Goal: Information Seeking & Learning: Learn about a topic

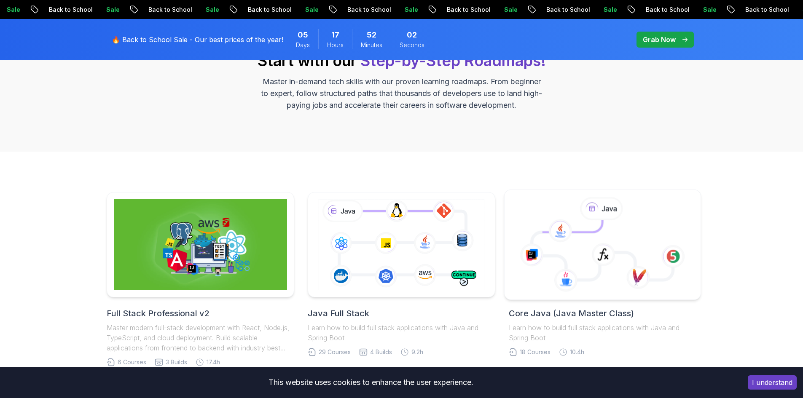
scroll to position [211, 0]
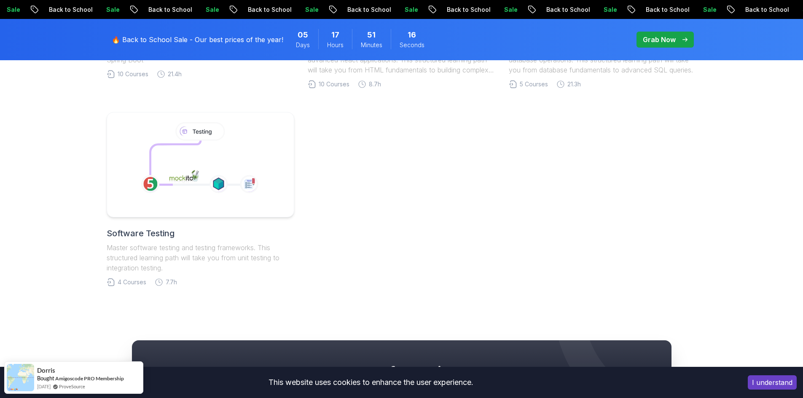
scroll to position [590, 0]
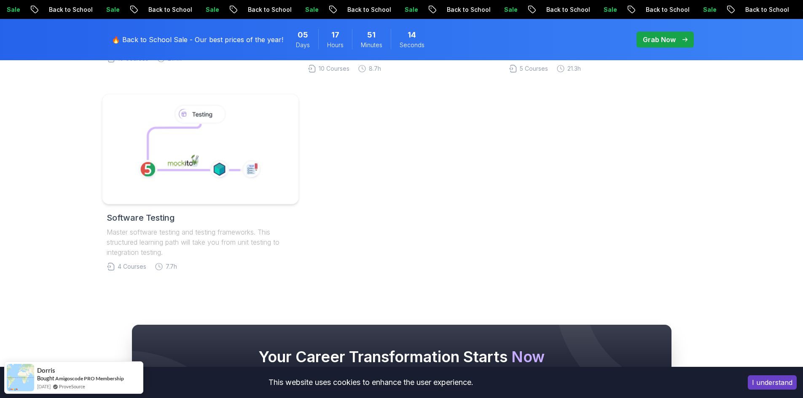
click at [204, 153] on icon at bounding box center [193, 147] width 93 height 46
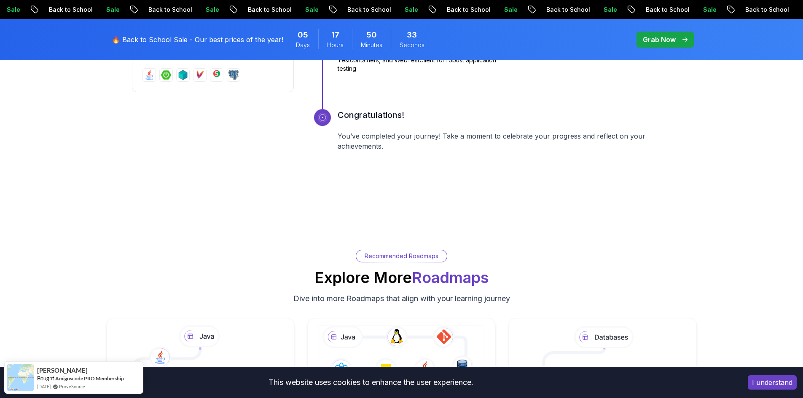
scroll to position [1264, 0]
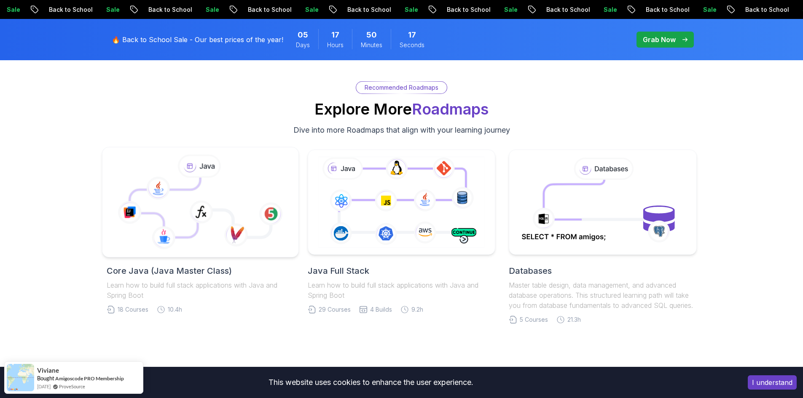
click at [235, 223] on icon at bounding box center [236, 234] width 24 height 23
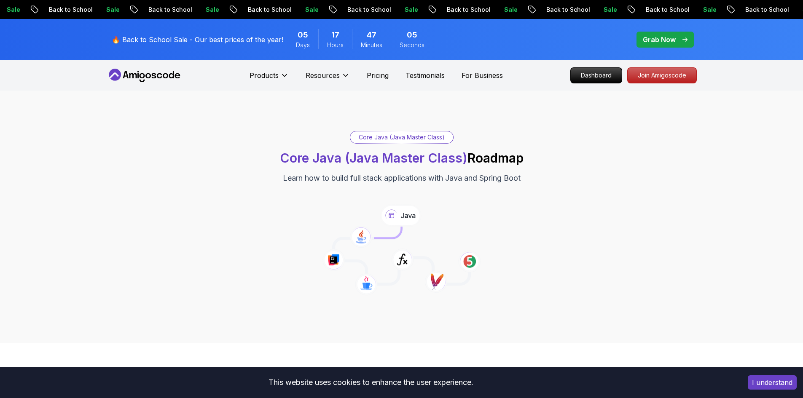
click at [664, 158] on div "Core Java (Java Master Class) Core Java (Java Master Class) Roadmap Learn how t…" at bounding box center [402, 157] width 590 height 53
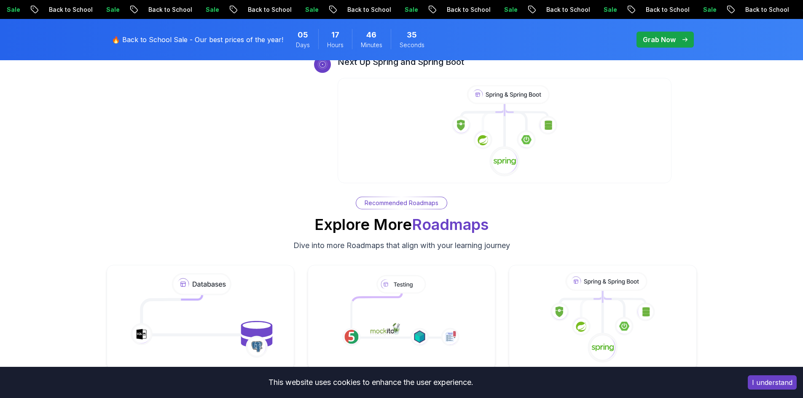
scroll to position [2992, 0]
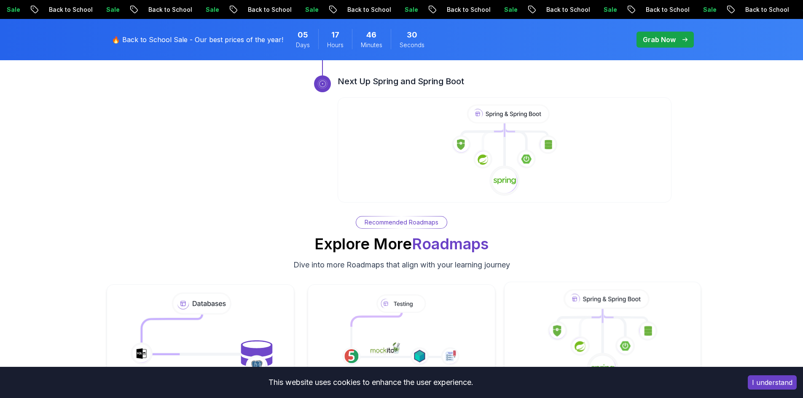
click at [623, 336] on icon at bounding box center [625, 346] width 20 height 20
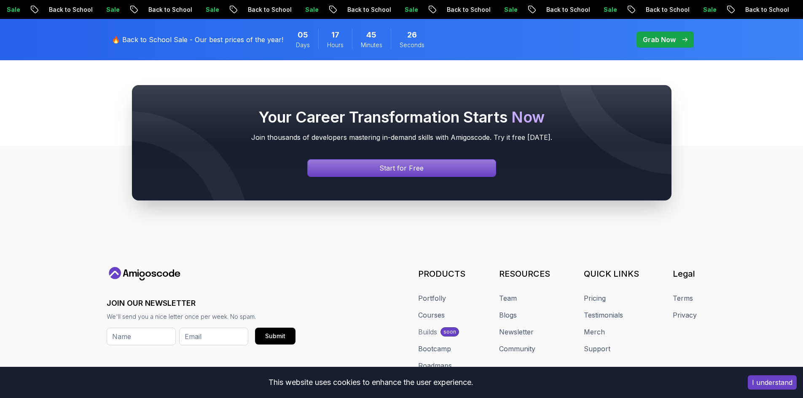
scroll to position [2273, 0]
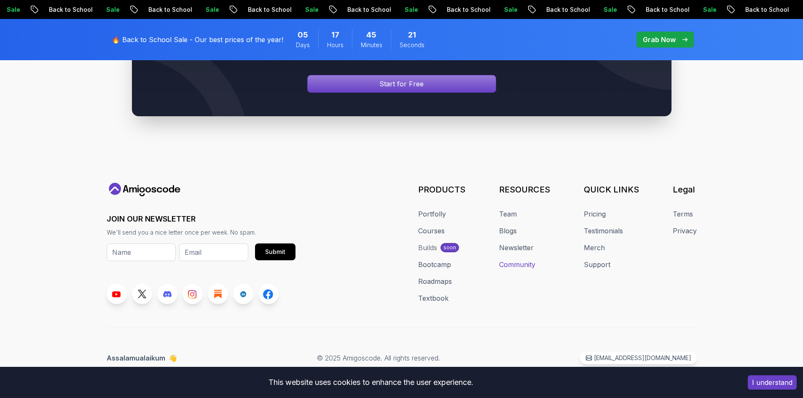
click at [523, 266] on link "Community" at bounding box center [517, 265] width 36 height 10
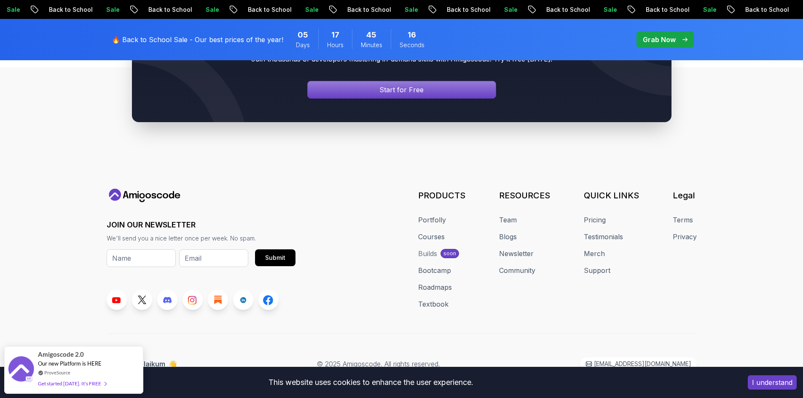
scroll to position [815, 0]
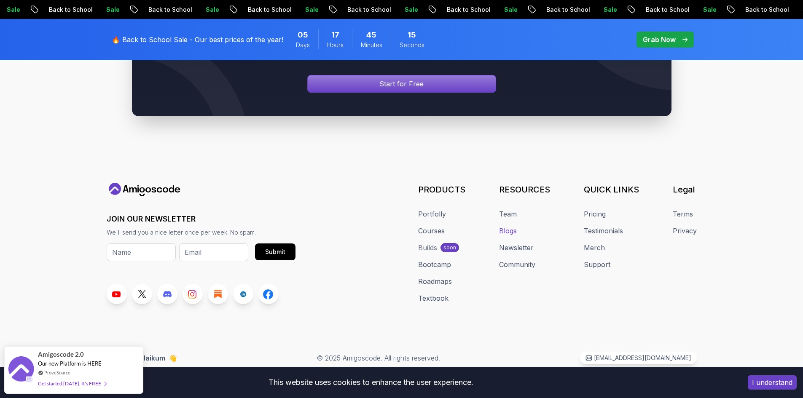
click at [510, 231] on link "Blogs" at bounding box center [508, 231] width 18 height 10
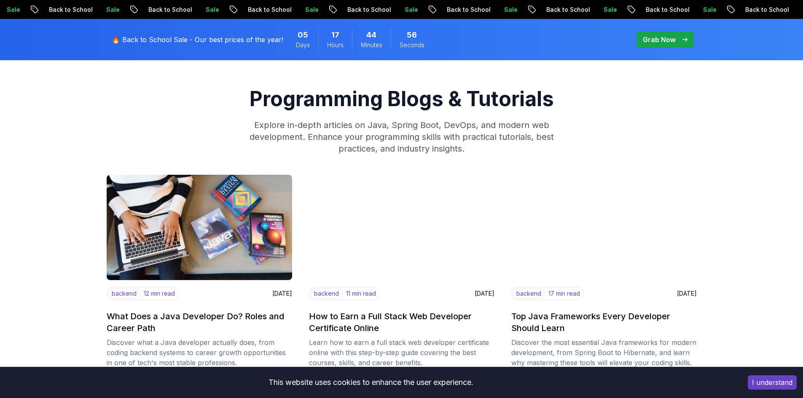
scroll to position [84, 0]
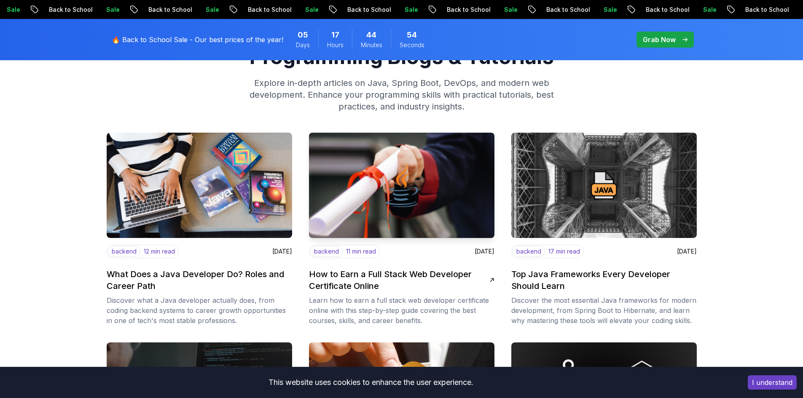
click at [403, 267] on div "backend 11 min read July 1, 2025 How to Earn a Full Stack Web Developer Certifi…" at bounding box center [401, 285] width 185 height 81
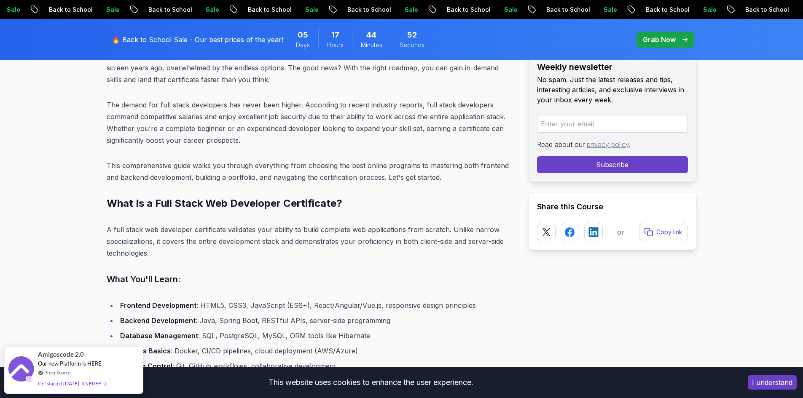
scroll to position [421, 0]
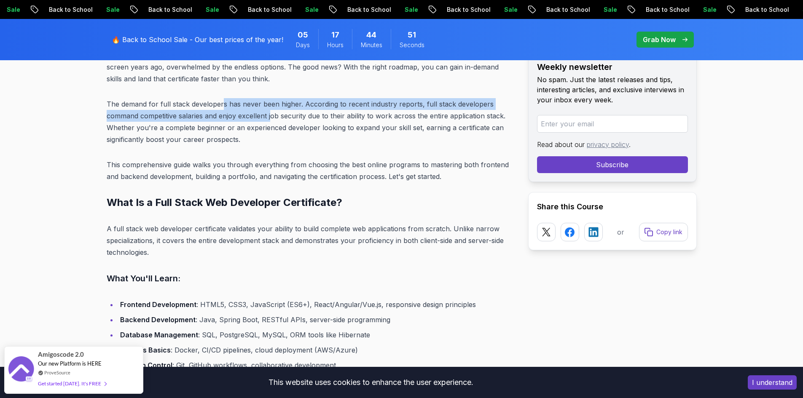
drag, startPoint x: 221, startPoint y: 101, endPoint x: 285, endPoint y: 127, distance: 69.0
click at [273, 120] on p "The demand for full stack developers has never been higher. According to recent…" at bounding box center [311, 121] width 408 height 47
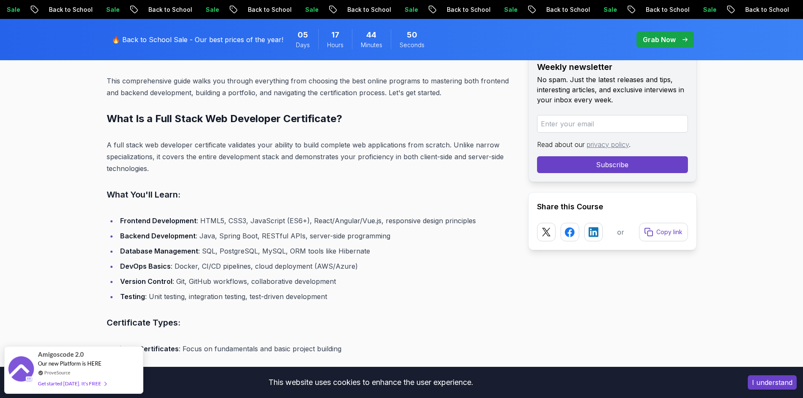
scroll to position [506, 0]
drag, startPoint x: 126, startPoint y: 140, endPoint x: 217, endPoint y: 163, distance: 93.6
click at [185, 152] on p "A full stack web developer certificate validates your ability to build complete…" at bounding box center [311, 156] width 408 height 35
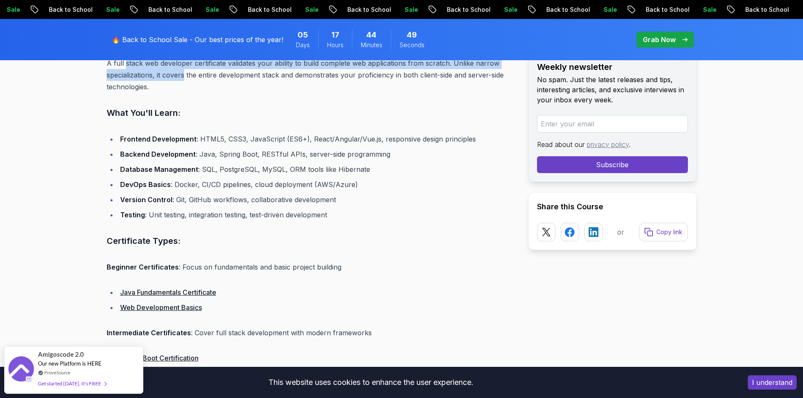
scroll to position [590, 0]
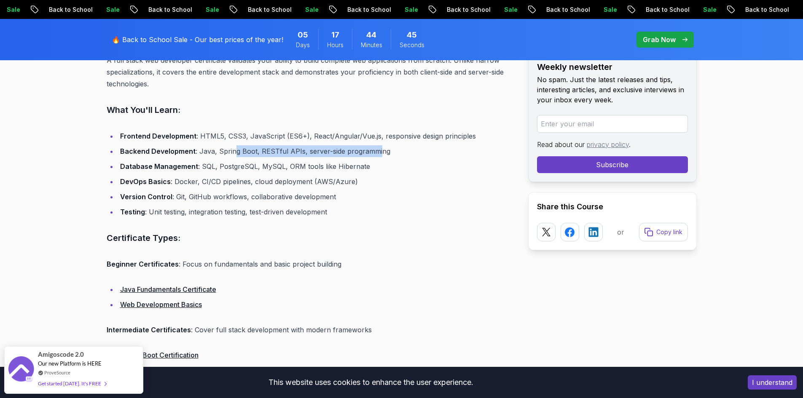
drag, startPoint x: 234, startPoint y: 151, endPoint x: 375, endPoint y: 155, distance: 140.8
click at [375, 155] on li "Backend Development : Java, Spring Boot, RESTful APIs, server-side programming" at bounding box center [316, 151] width 397 height 12
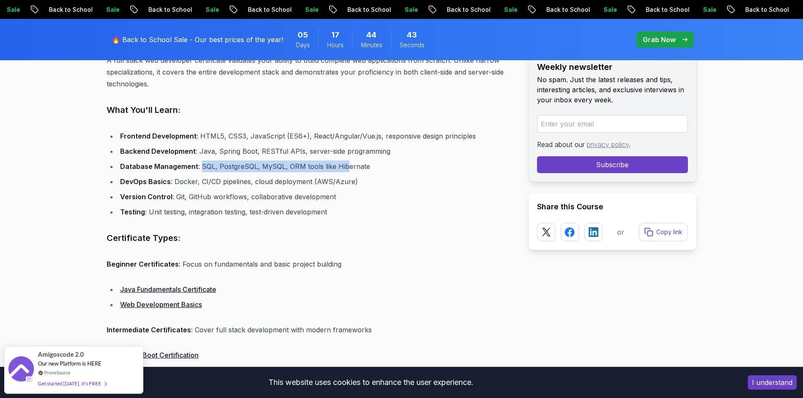
drag, startPoint x: 202, startPoint y: 165, endPoint x: 345, endPoint y: 168, distance: 142.9
click at [345, 168] on li "Database Management : SQL, PostgreSQL, MySQL, ORM tools like Hibernate" at bounding box center [316, 167] width 397 height 12
drag, startPoint x: 206, startPoint y: 183, endPoint x: 303, endPoint y: 185, distance: 97.3
click at [303, 185] on li "DevOps Basics : Docker, CI/CD pipelines, cloud deployment (AWS/Azure)" at bounding box center [316, 182] width 397 height 12
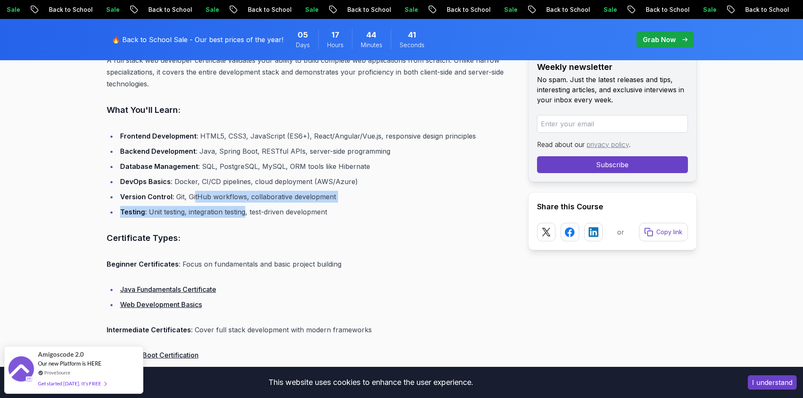
click at [244, 204] on ul "Frontend Development : HTML5, CSS3, JavaScript (ES6+), React/Angular/Vue.js, re…" at bounding box center [311, 174] width 408 height 88
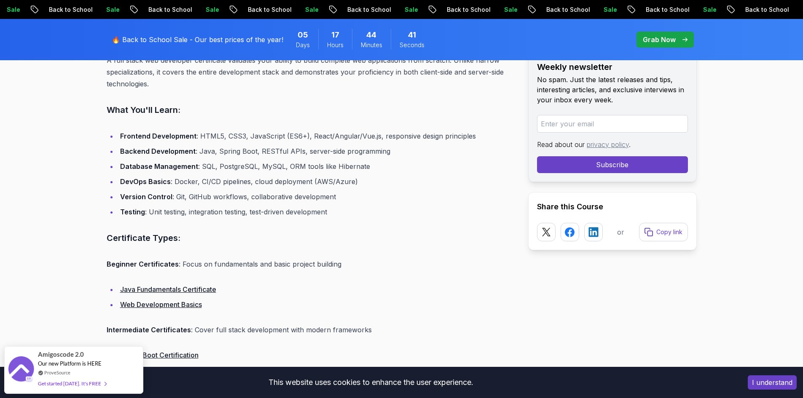
drag, startPoint x: 225, startPoint y: 209, endPoint x: 257, endPoint y: 214, distance: 32.3
click at [250, 212] on li "Testing : Unit testing, integration testing, test-driven development" at bounding box center [316, 212] width 397 height 12
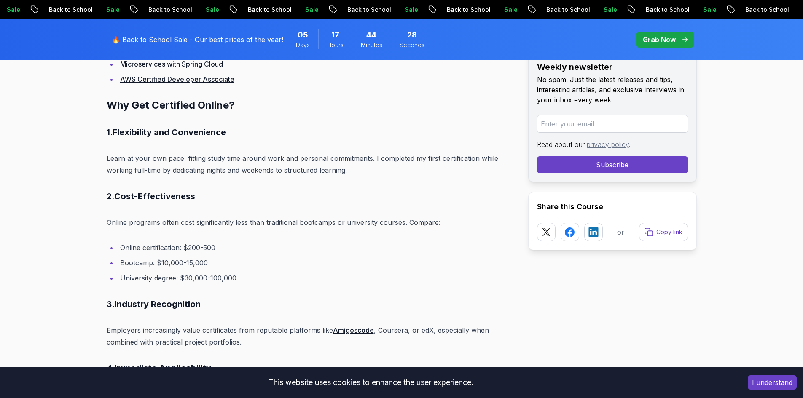
scroll to position [969, 0]
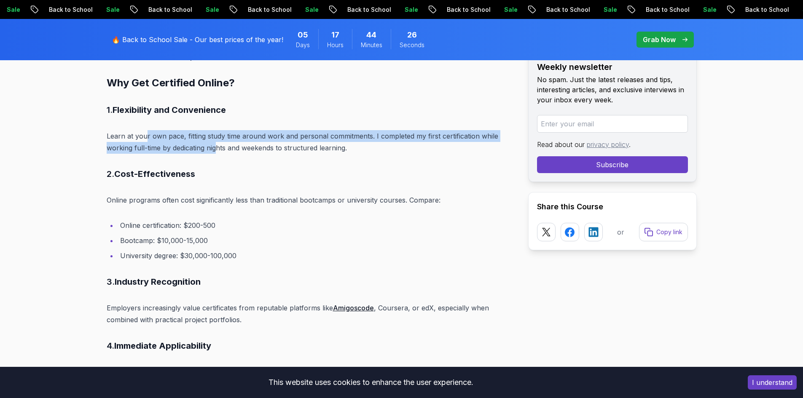
drag, startPoint x: 166, startPoint y: 134, endPoint x: 222, endPoint y: 165, distance: 63.6
click at [218, 153] on p "Learn at your own pace, fitting study time around work and personal commitments…" at bounding box center [311, 142] width 408 height 24
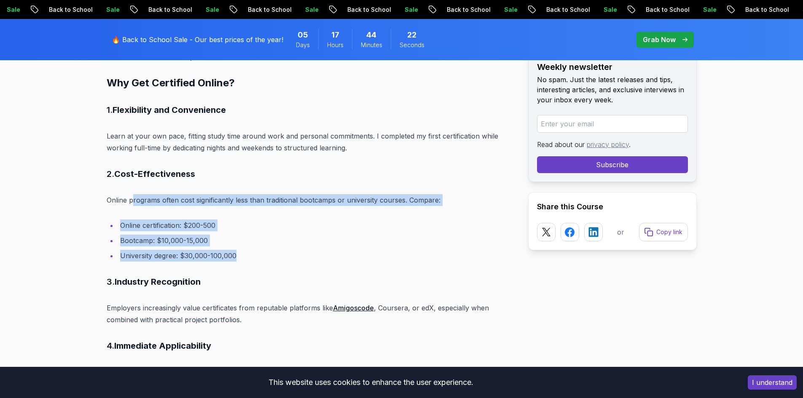
drag, startPoint x: 158, startPoint y: 205, endPoint x: 287, endPoint y: 265, distance: 141.4
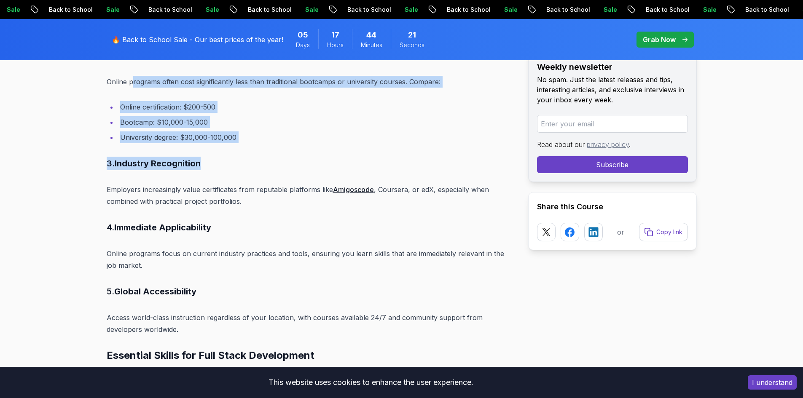
scroll to position [1096, 0]
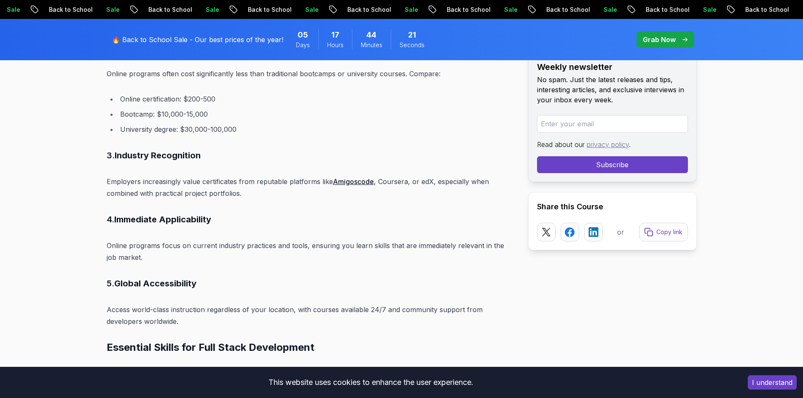
drag, startPoint x: 291, startPoint y: 261, endPoint x: 252, endPoint y: 235, distance: 46.9
click at [289, 258] on p "Online programs focus on current industry practices and tools, ensuring you lea…" at bounding box center [311, 252] width 408 height 24
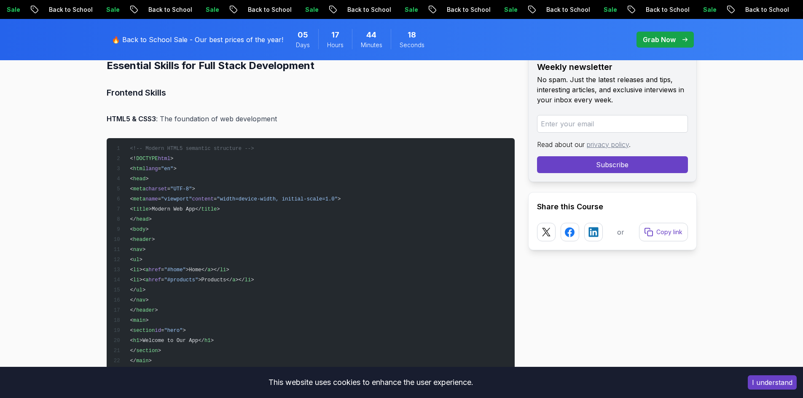
scroll to position [1390, 0]
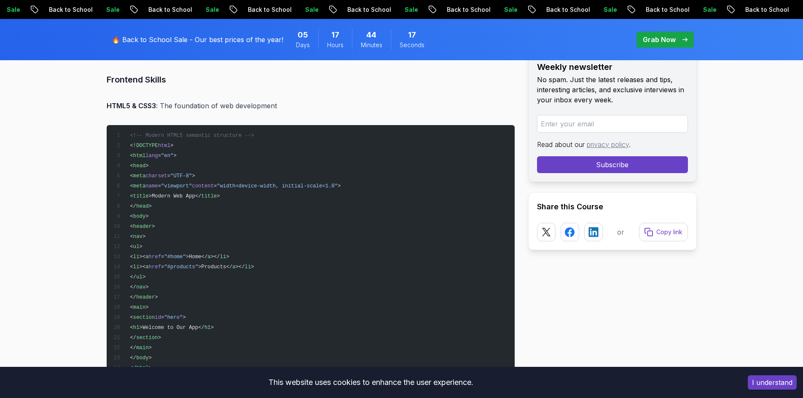
click at [208, 207] on pre "<!-- Modern HTML5 semantic structure --> <! DOCTYPE html > < html lang = "en" >…" at bounding box center [311, 251] width 408 height 253
drag, startPoint x: 186, startPoint y: 107, endPoint x: 240, endPoint y: 108, distance: 54.0
click at [240, 108] on p "HTML5 & CSS3 : The foundation of web development" at bounding box center [311, 106] width 408 height 12
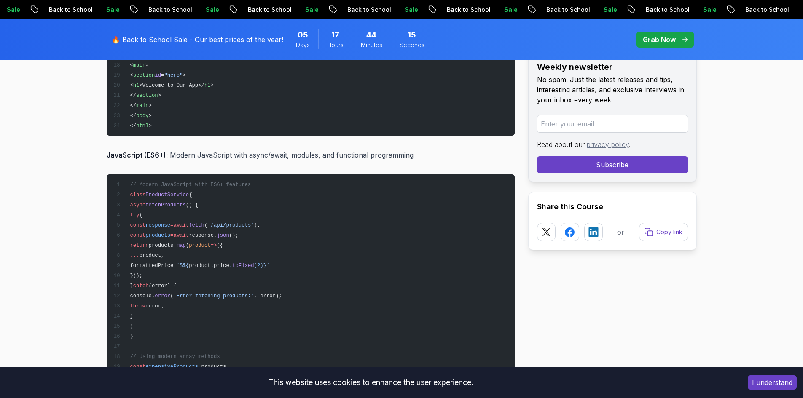
scroll to position [1643, 0]
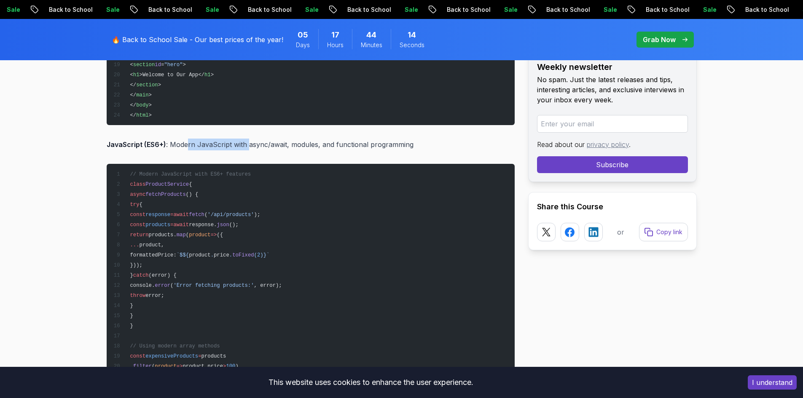
drag, startPoint x: 192, startPoint y: 137, endPoint x: 260, endPoint y: 148, distance: 69.1
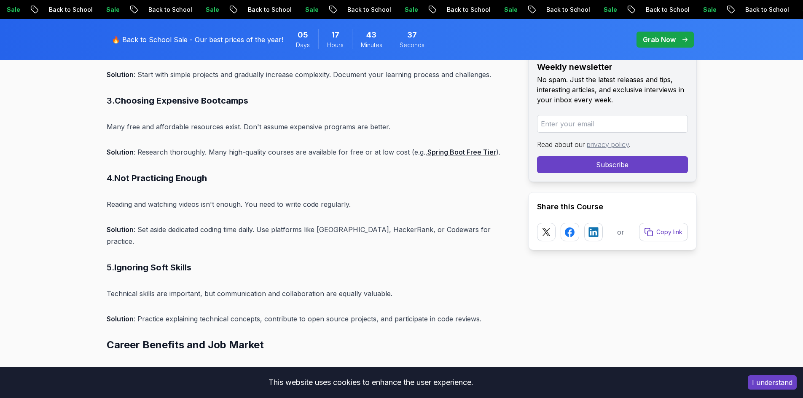
scroll to position [4888, 0]
